Goal: Navigation & Orientation: Find specific page/section

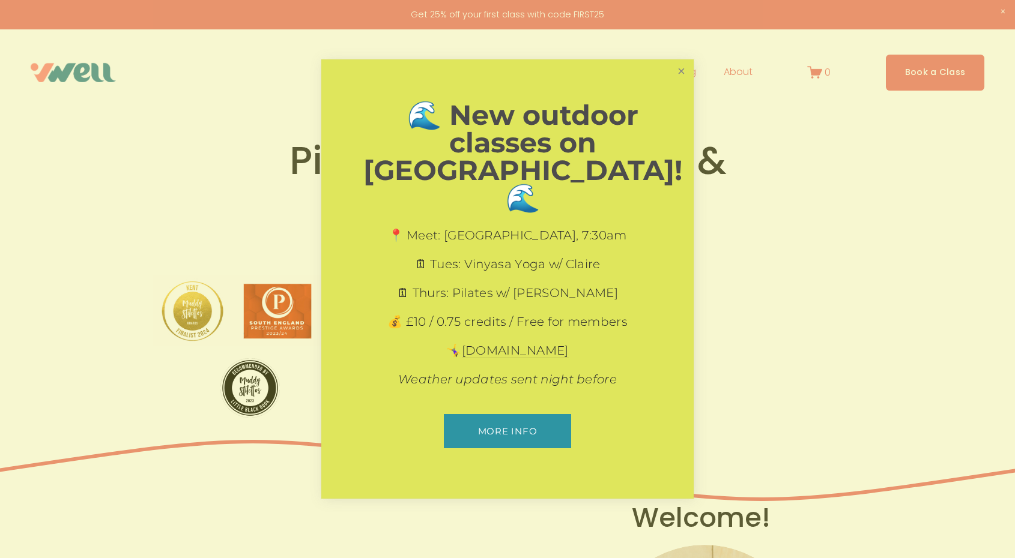
click at [681, 80] on link "Close" at bounding box center [681, 71] width 21 height 21
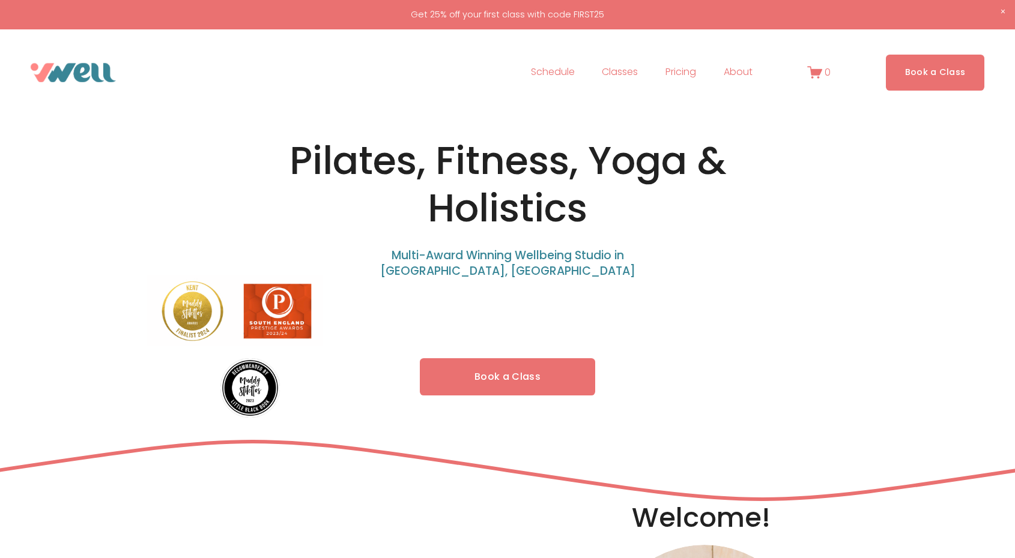
click at [0, 0] on span "Our Team" at bounding box center [0, 0] width 0 height 0
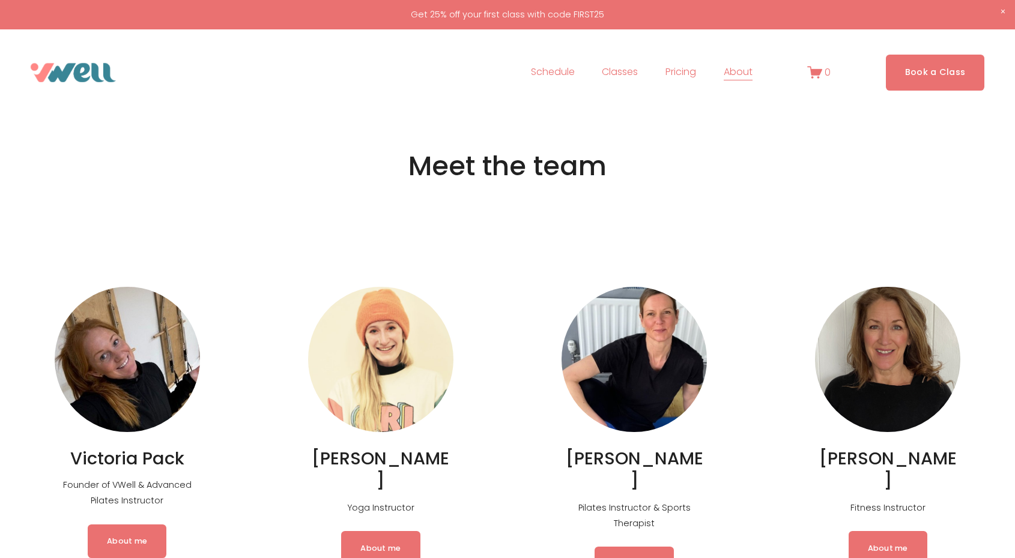
click at [130, 540] on link "About me" at bounding box center [127, 542] width 79 height 34
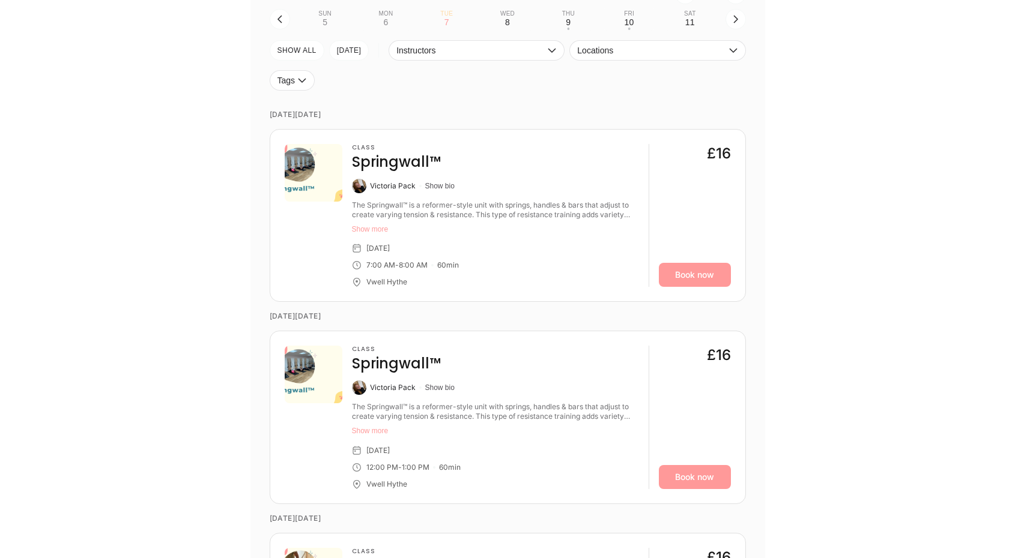
scroll to position [1991, 0]
click at [443, 184] on button "Show bio" at bounding box center [439, 185] width 29 height 10
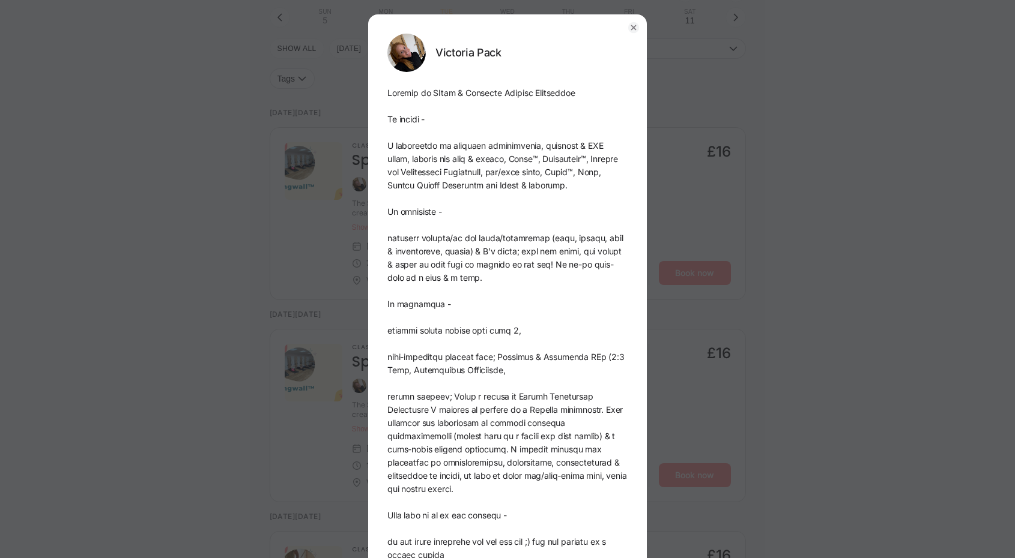
scroll to position [0, 0]
click at [634, 23] on circle "button" at bounding box center [633, 27] width 11 height 11
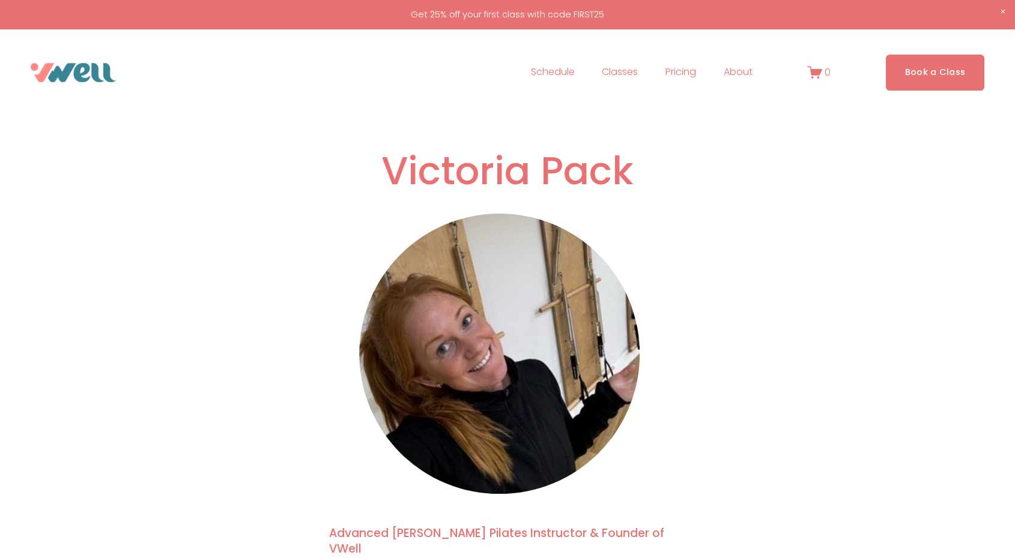
click at [0, 0] on span "FAQs" at bounding box center [0, 0] width 0 height 0
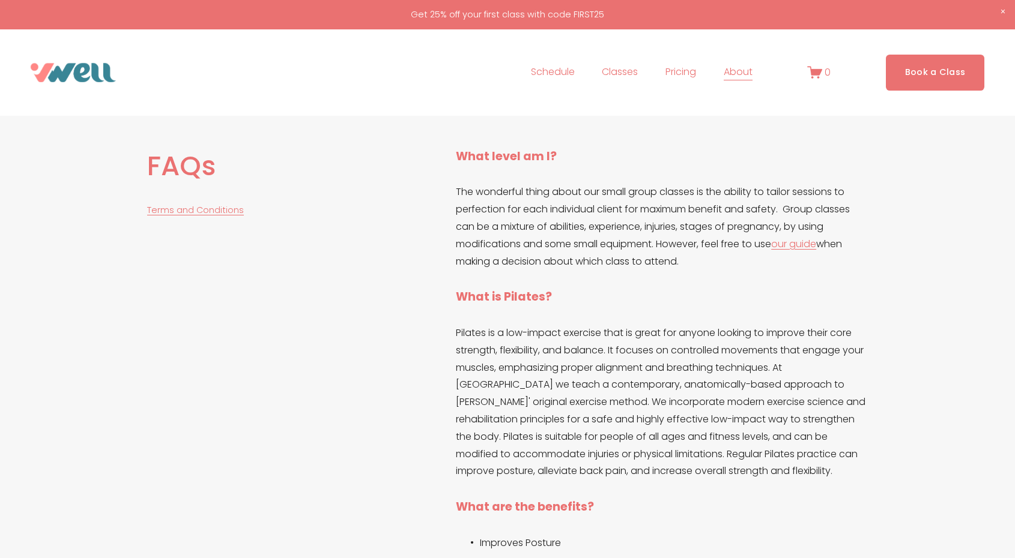
click at [0, 0] on span "Our Team" at bounding box center [0, 0] width 0 height 0
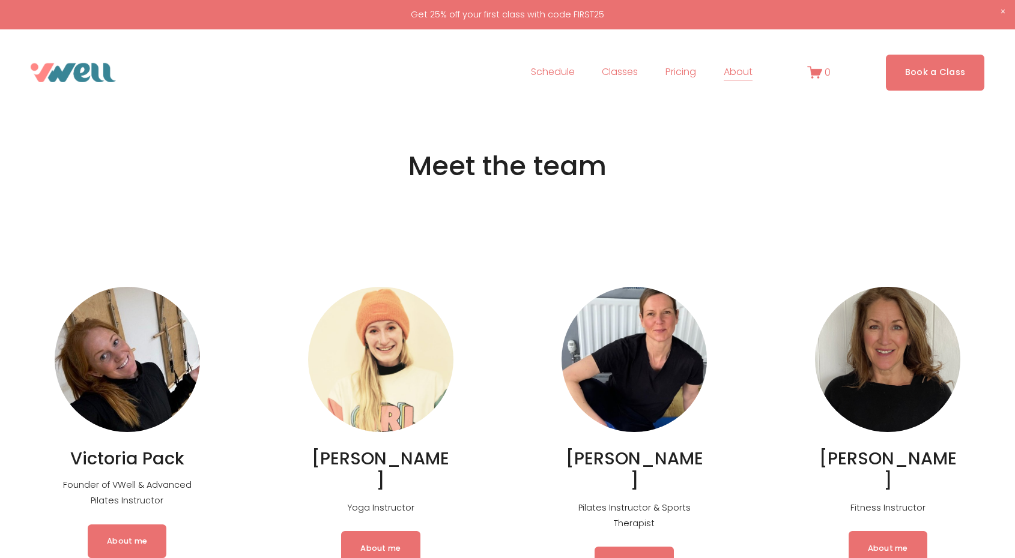
click at [0, 0] on span "FAQs" at bounding box center [0, 0] width 0 height 0
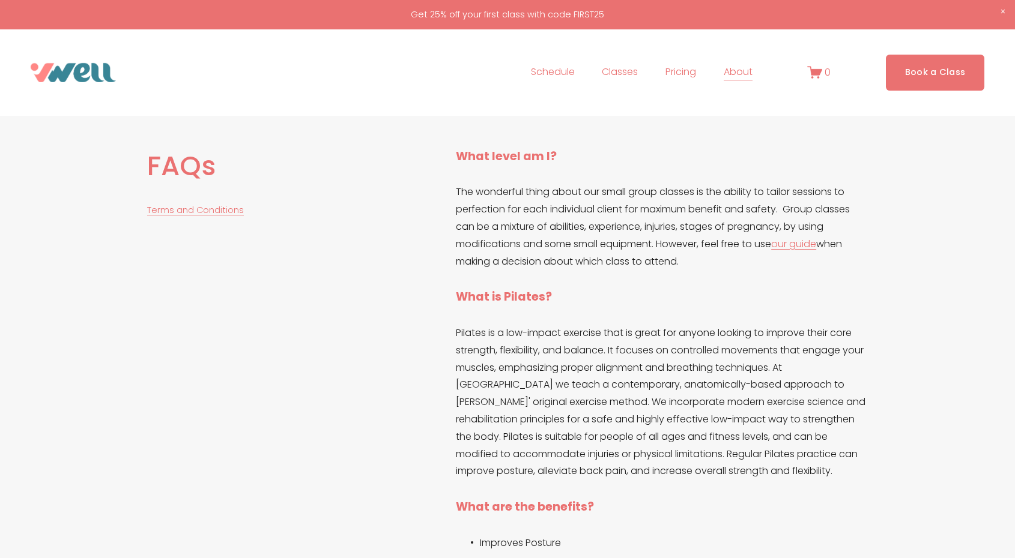
click at [0, 0] on span "Our Team" at bounding box center [0, 0] width 0 height 0
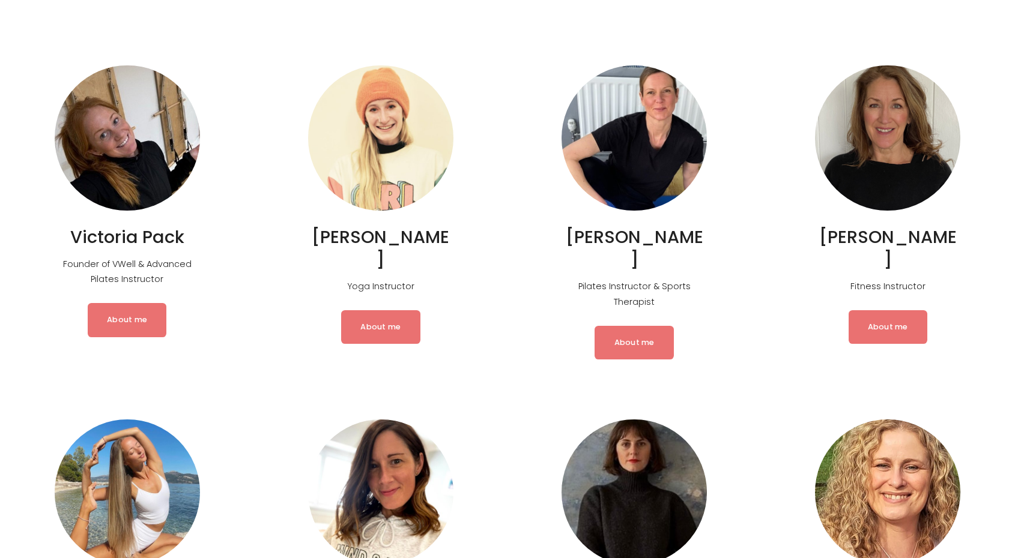
scroll to position [207, 0]
click at [137, 319] on link "About me" at bounding box center [127, 321] width 79 height 34
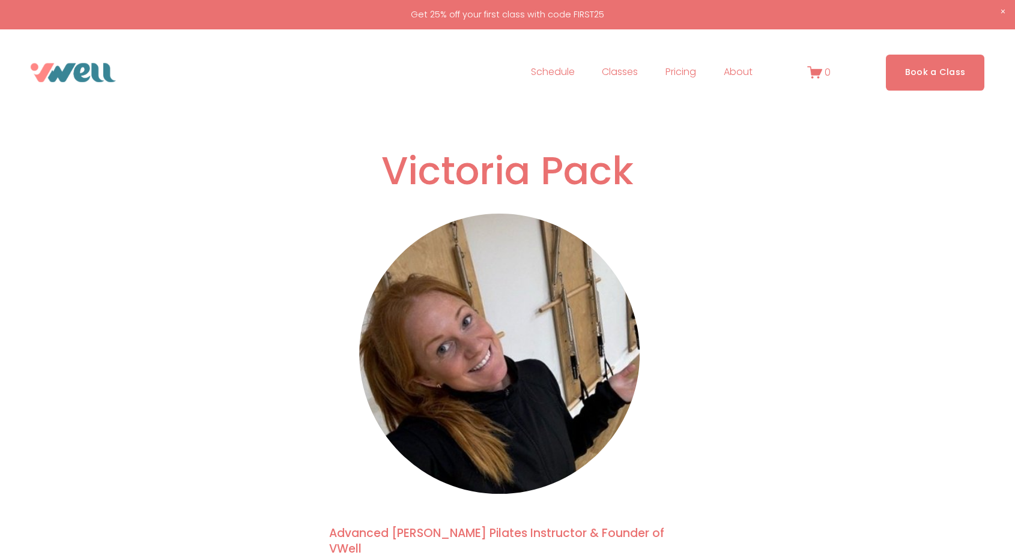
click at [0, 0] on span "FAQs" at bounding box center [0, 0] width 0 height 0
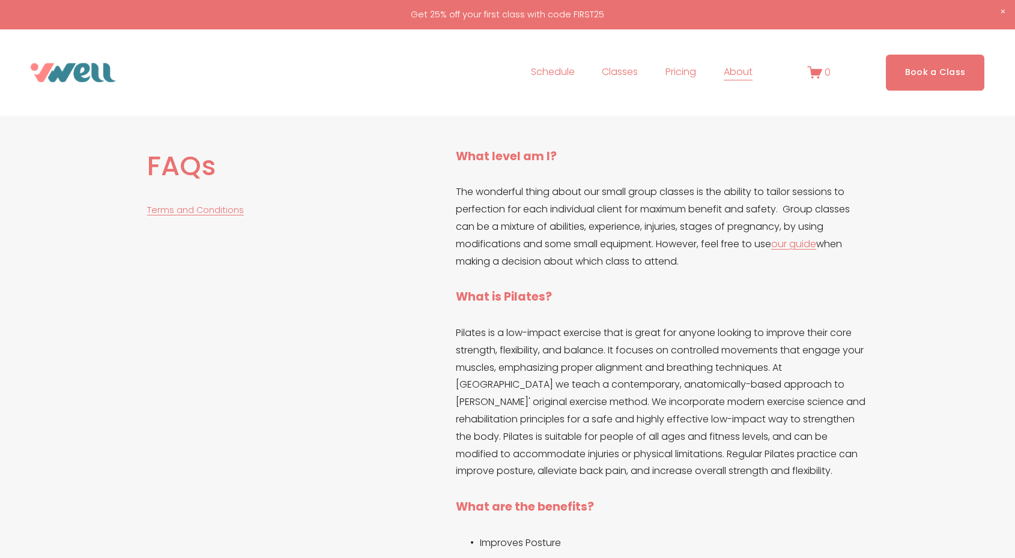
click at [562, 72] on link "Schedule" at bounding box center [553, 72] width 44 height 19
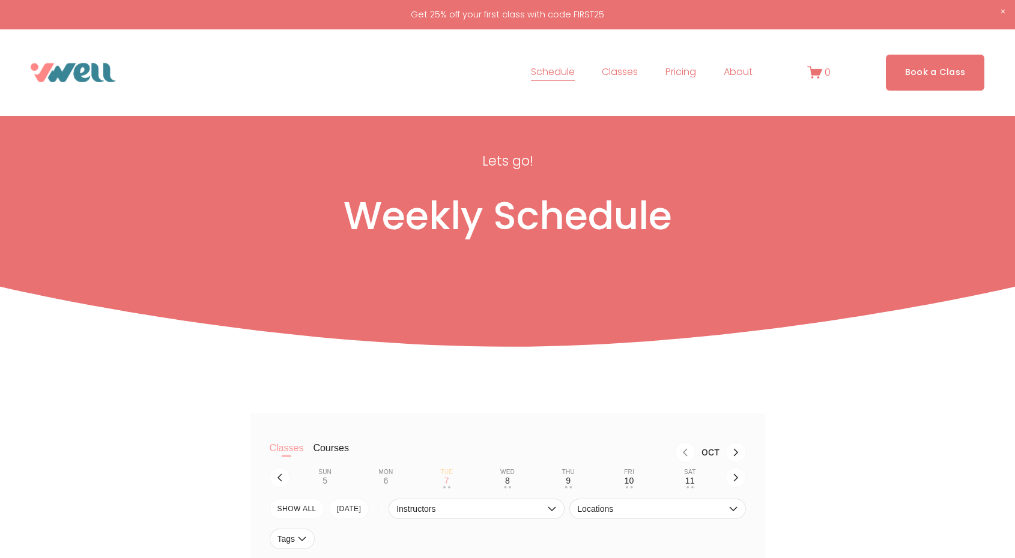
click at [0, 0] on span "Private Sessions" at bounding box center [0, 0] width 0 height 0
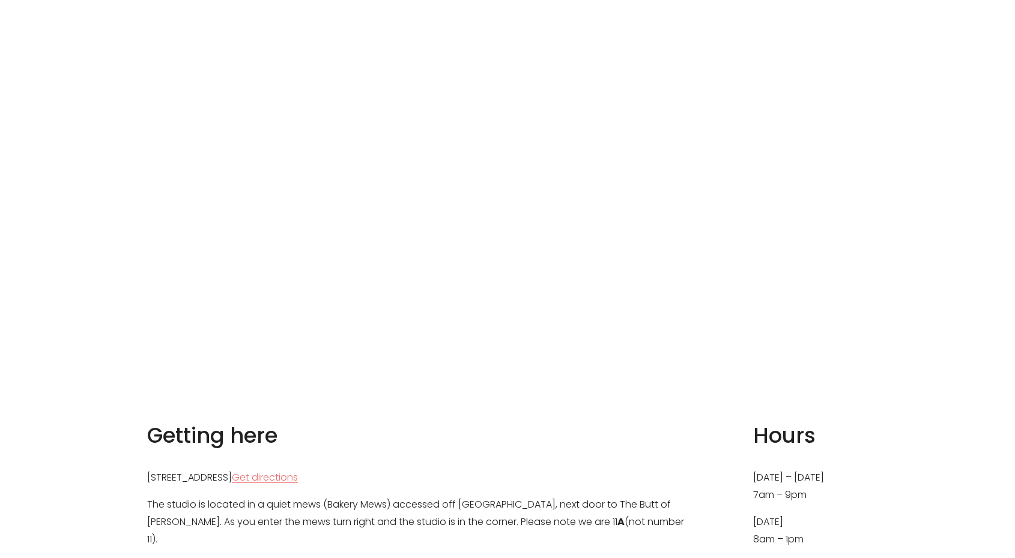
scroll to position [902, 0]
